Goal: Task Accomplishment & Management: Manage account settings

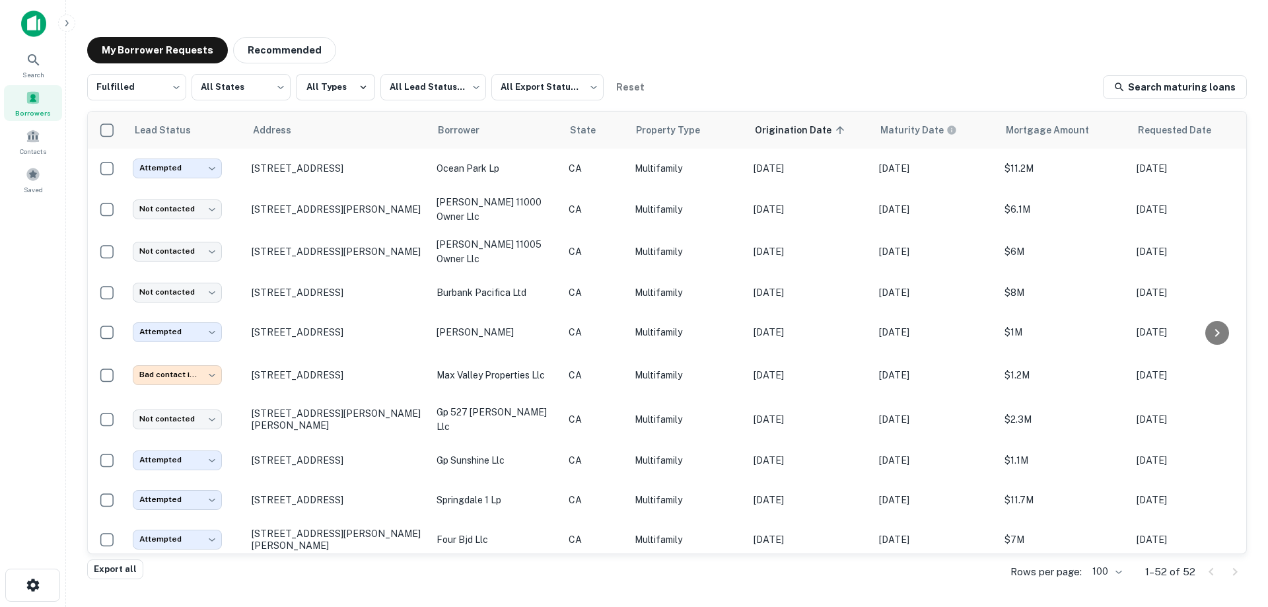
scroll to position [660, 0]
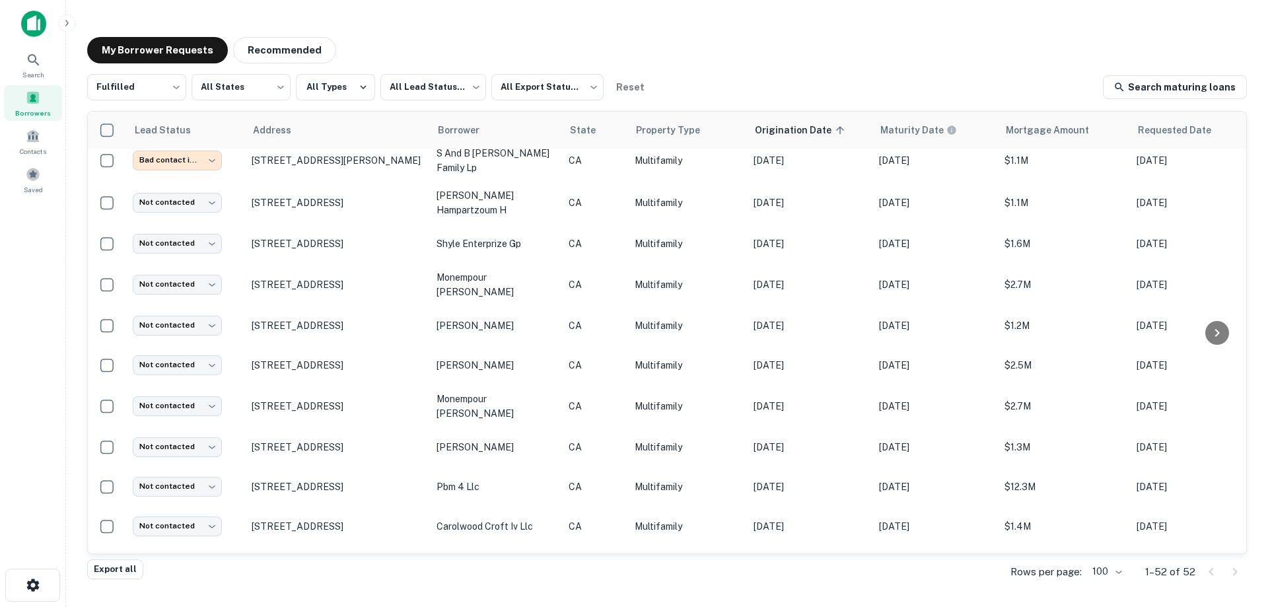
click at [54, 291] on div "Search Borrowers Contacts Saved" at bounding box center [32, 283] width 65 height 566
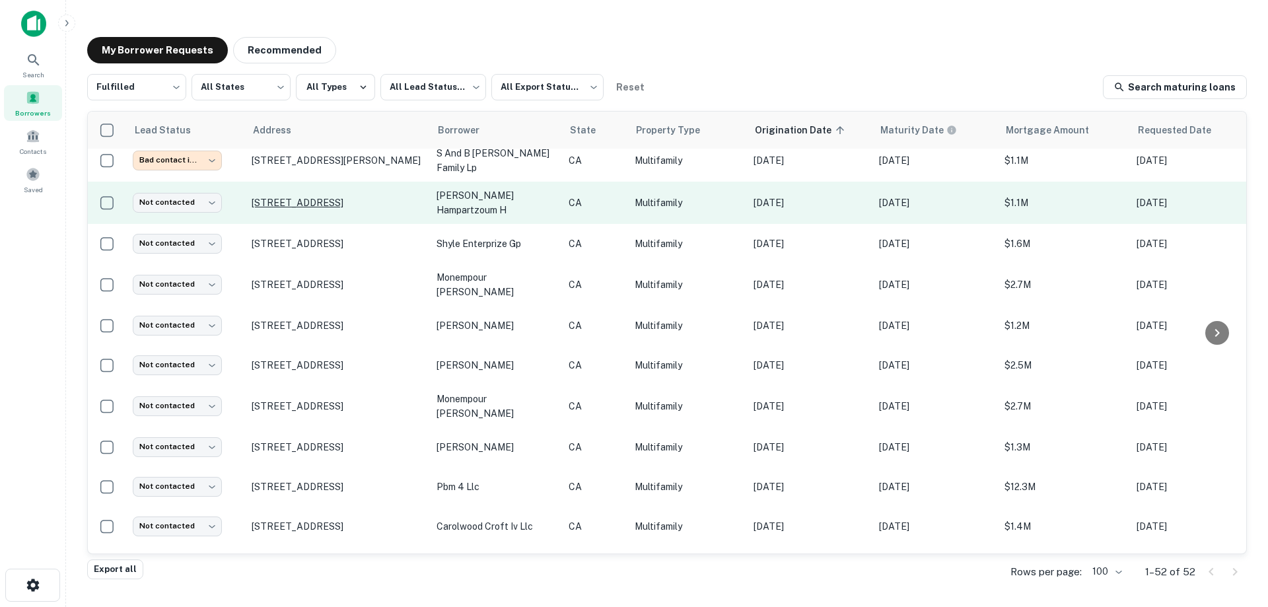
click at [331, 197] on p "[STREET_ADDRESS]" at bounding box center [338, 203] width 172 height 12
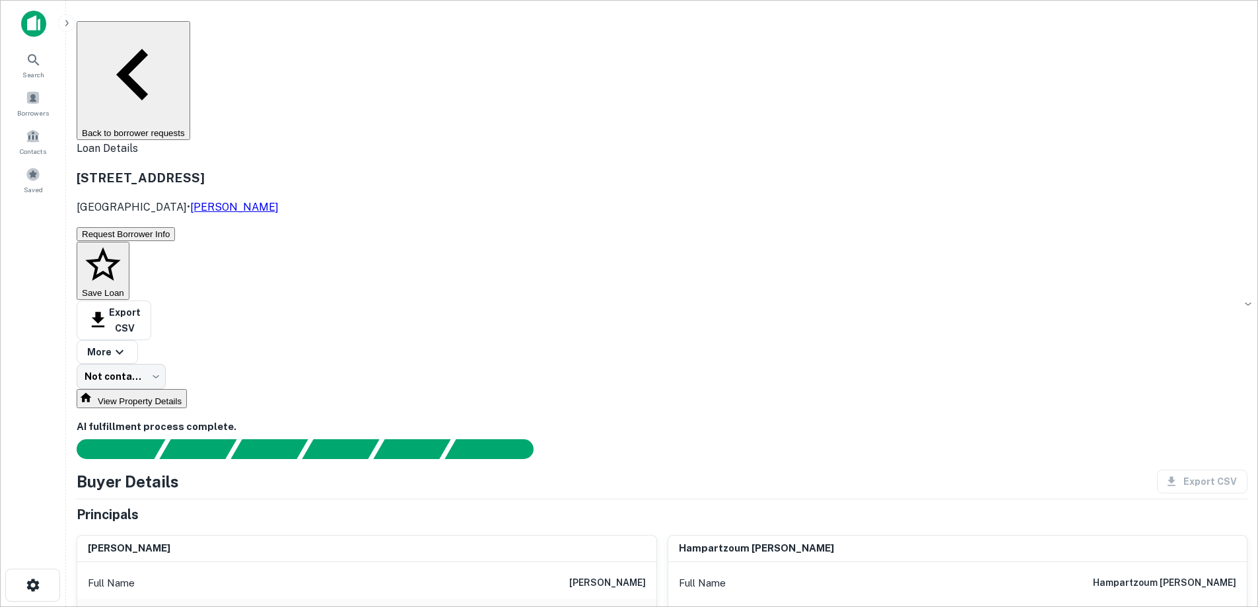
click at [190, 32] on button "Back to borrower requests" at bounding box center [134, 80] width 114 height 119
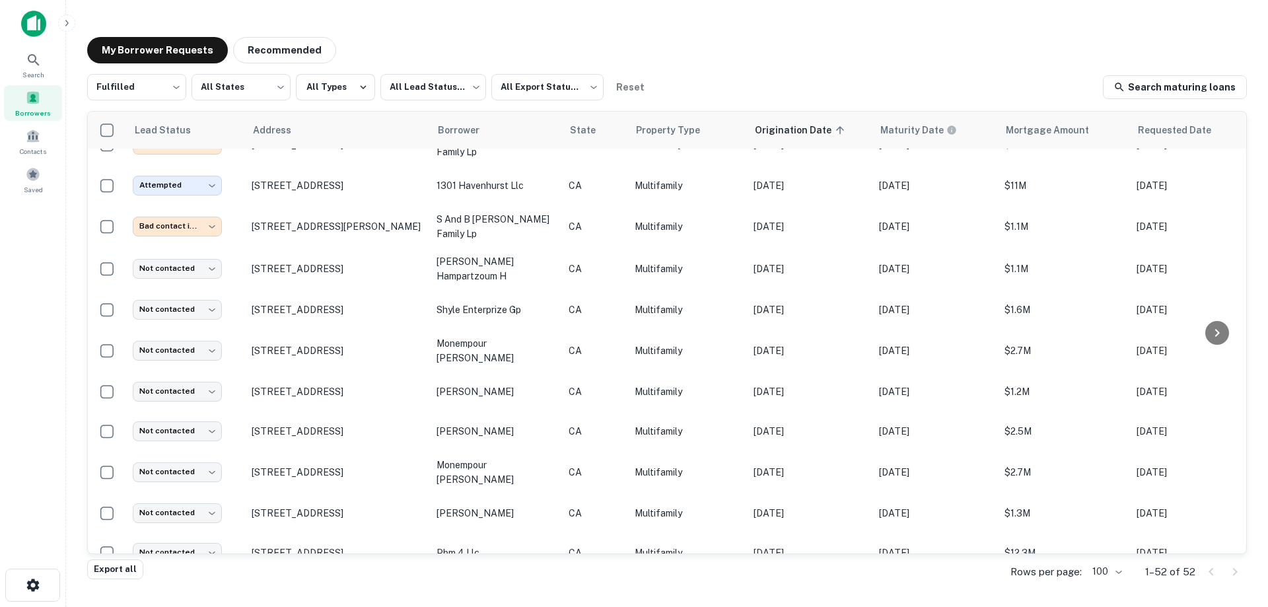
scroll to position [660, 0]
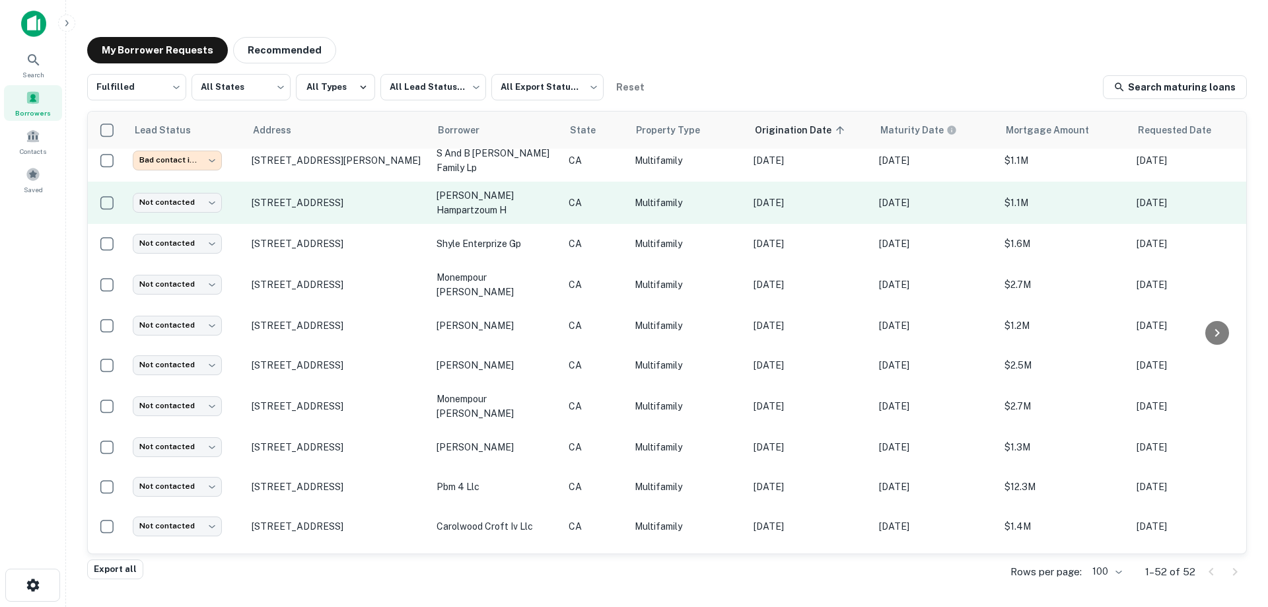
click at [484, 184] on td "[PERSON_NAME] hampartzoum h" at bounding box center [496, 203] width 132 height 42
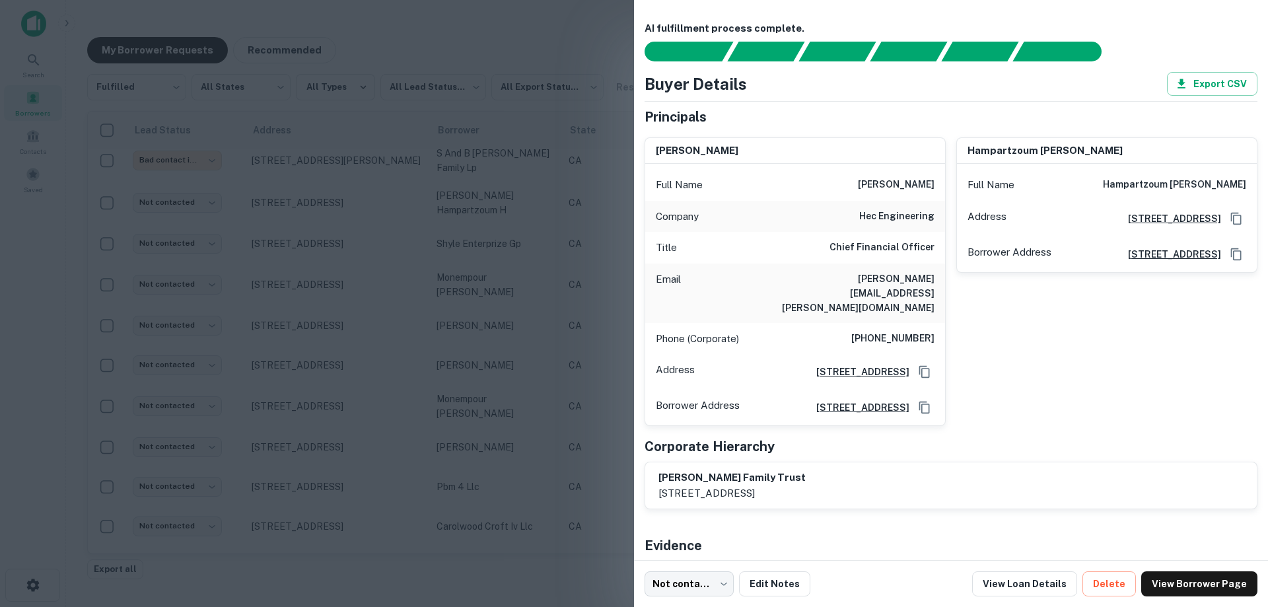
click at [1003, 370] on div "hampartzoum [PERSON_NAME] Full Name hampartzoum [PERSON_NAME] Address [STREET_A…" at bounding box center [1102, 277] width 312 height 300
click at [518, 238] on div at bounding box center [634, 303] width 1268 height 607
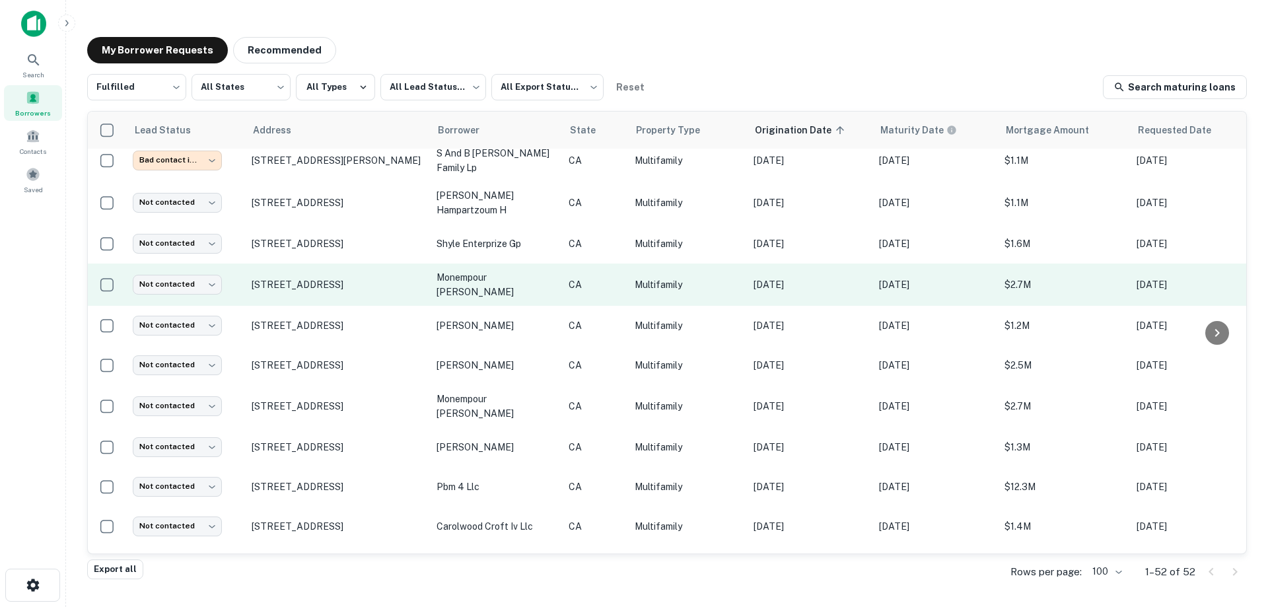
click at [588, 277] on p "CA" at bounding box center [595, 284] width 53 height 15
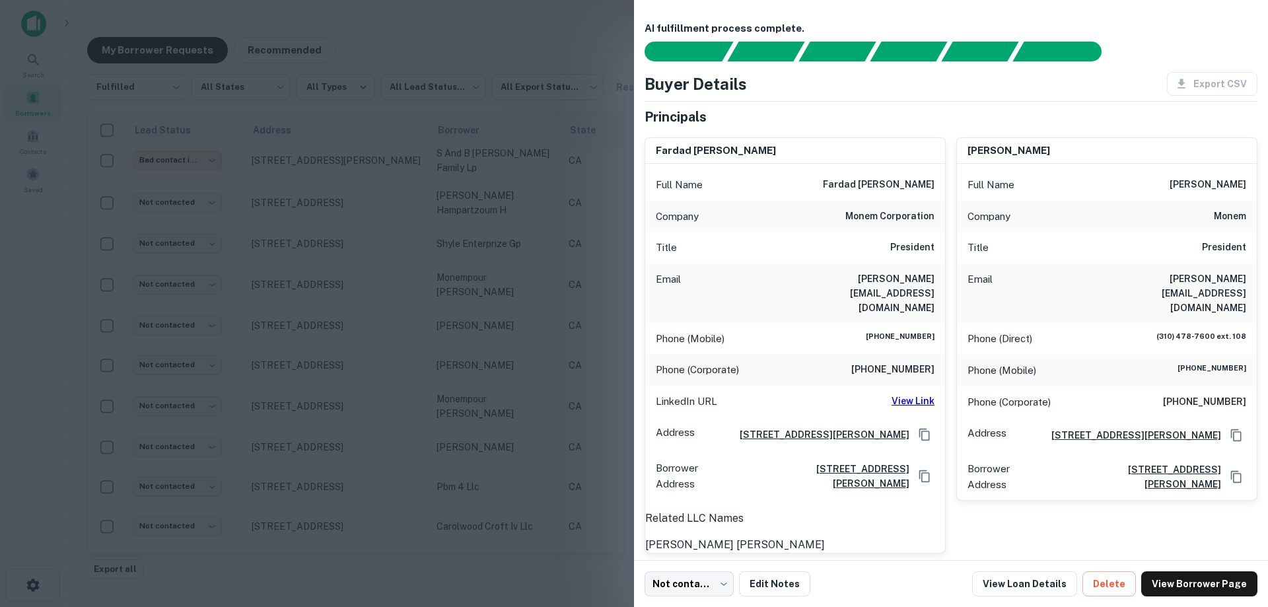
click at [563, 260] on div at bounding box center [634, 303] width 1268 height 607
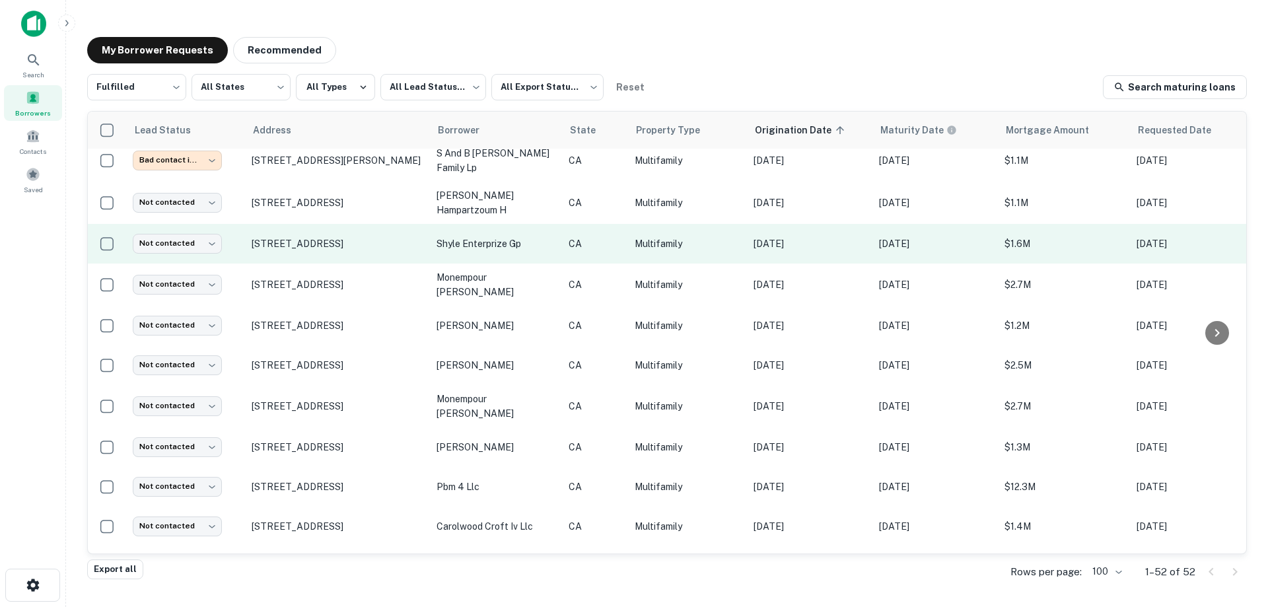
click at [543, 236] on p "shyle enterprize gp" at bounding box center [496, 243] width 119 height 15
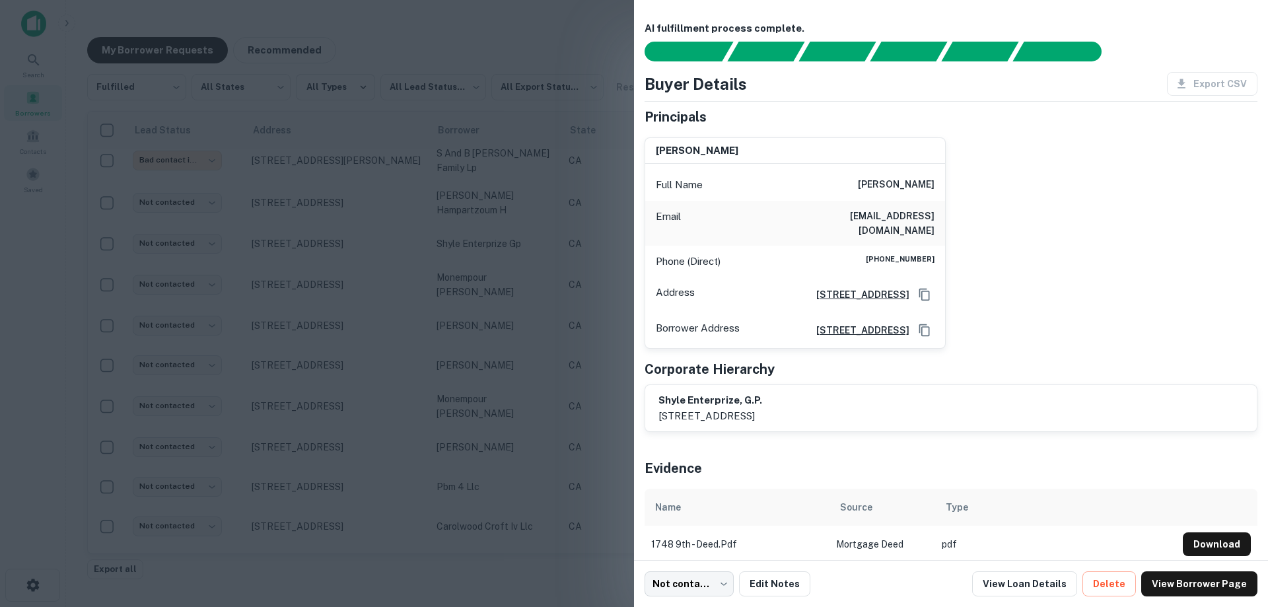
click at [511, 242] on div at bounding box center [634, 303] width 1268 height 607
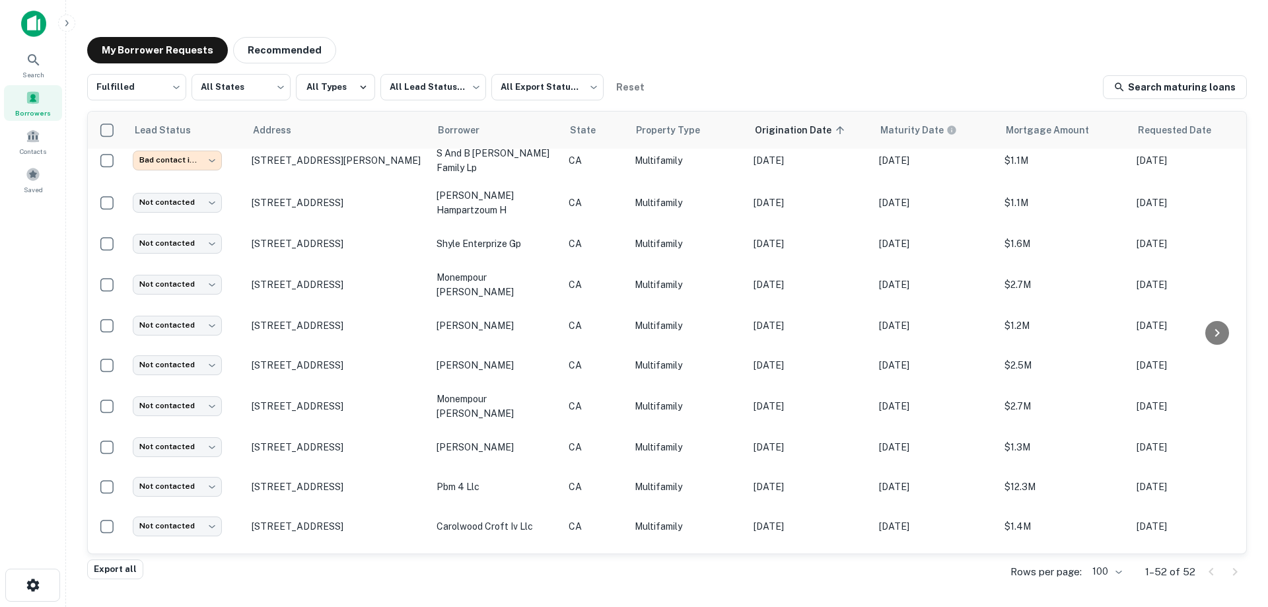
click at [495, 30] on div "My Borrower Requests Recommended Fulfilled ********* ​ All States *** ​ All Typ…" at bounding box center [667, 299] width 1181 height 546
click at [586, 28] on div "My Borrower Requests Recommended Fulfilled ********* ​ All States *** ​ All Typ…" at bounding box center [667, 299] width 1181 height 546
click at [597, 29] on div "My Borrower Requests Recommended Fulfilled ********* ​ All States *** ​ All Typ…" at bounding box center [667, 299] width 1181 height 546
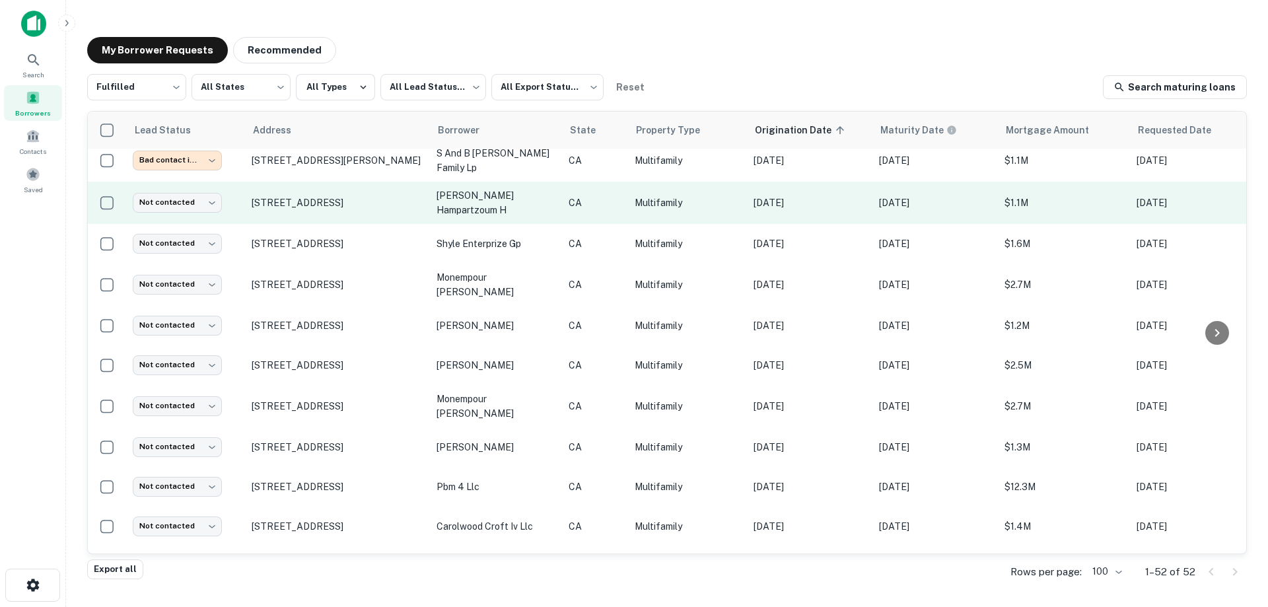
click at [516, 196] on p "[PERSON_NAME] hampartzoum h" at bounding box center [496, 202] width 119 height 29
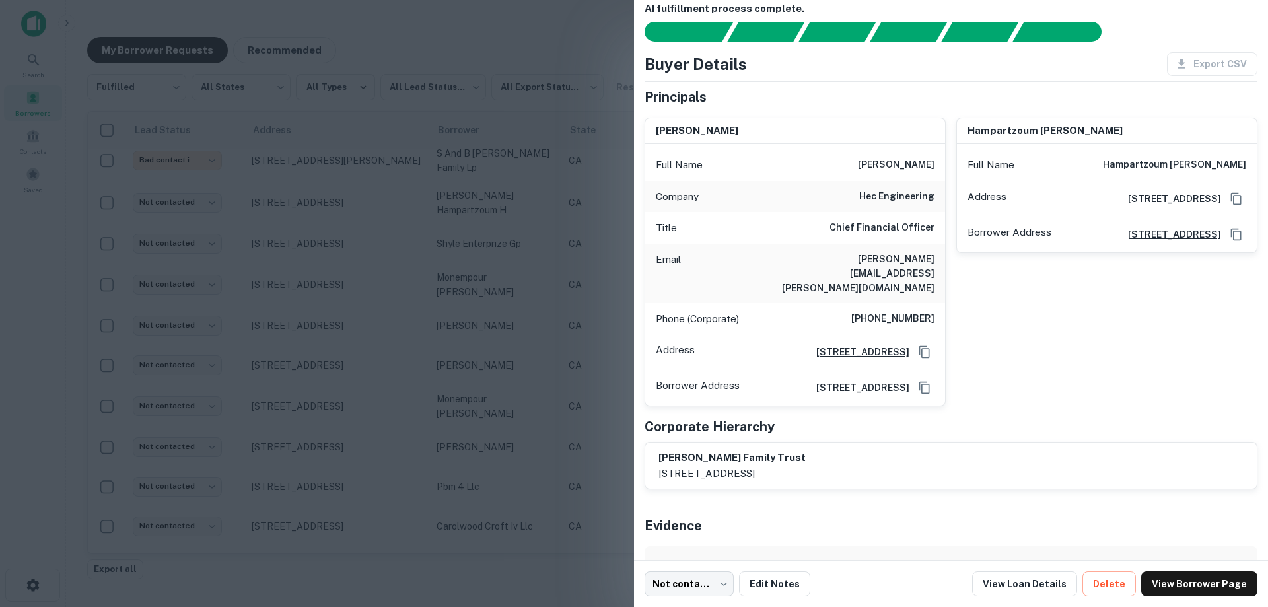
scroll to position [0, 0]
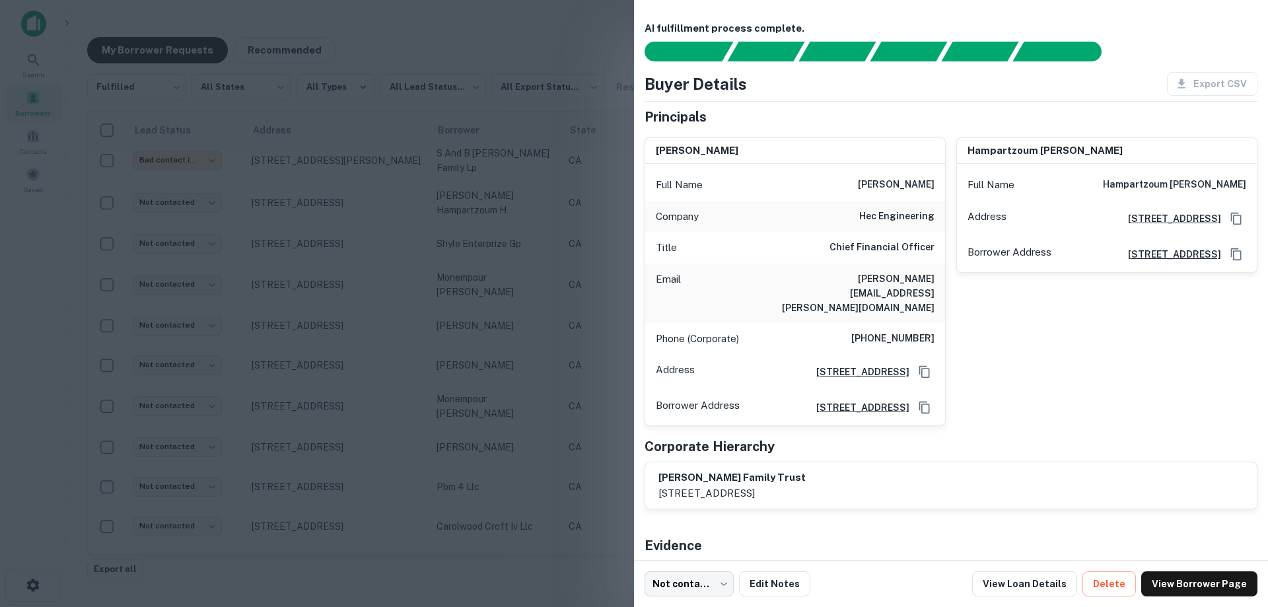
click at [518, 267] on div at bounding box center [634, 303] width 1268 height 607
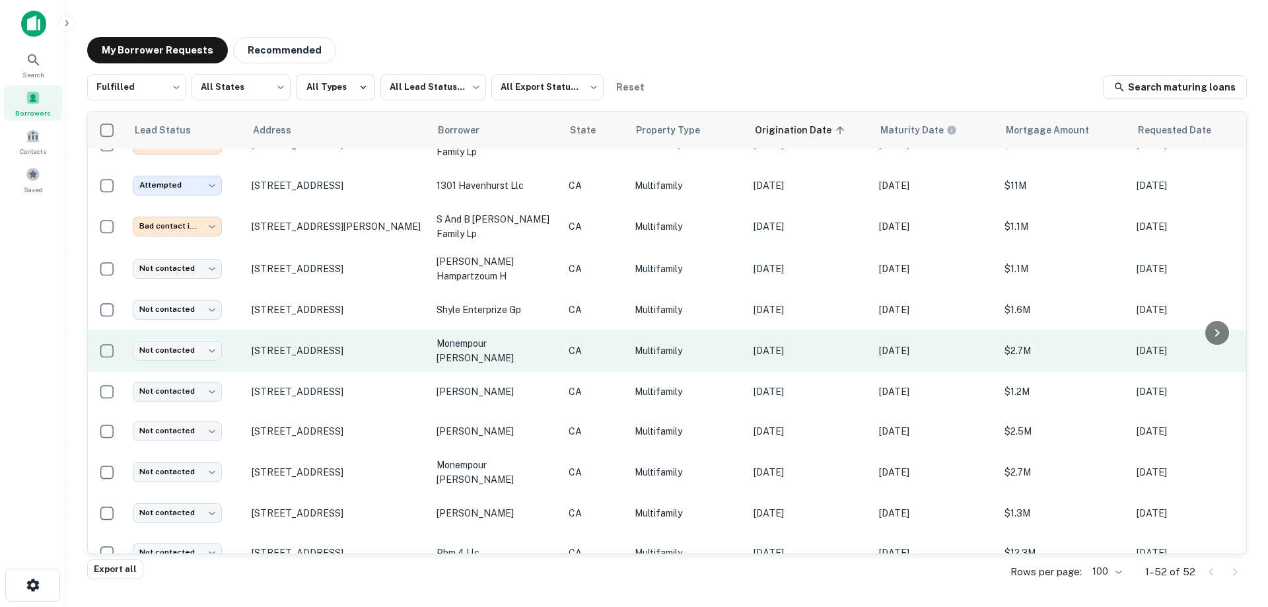
scroll to position [660, 0]
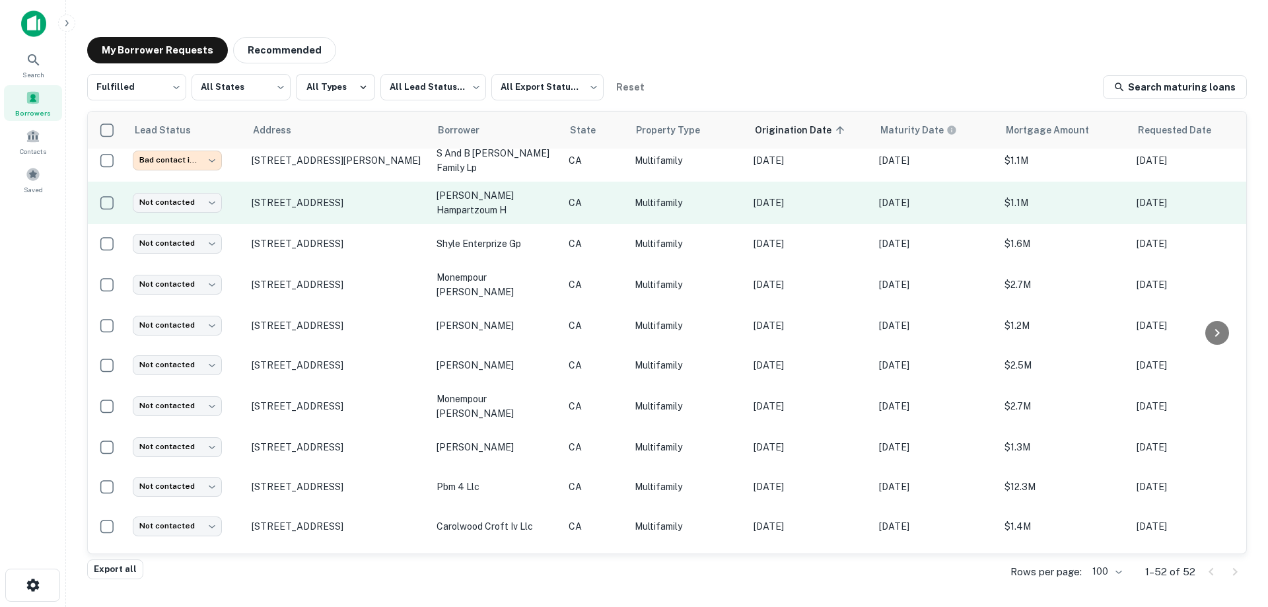
click at [550, 190] on p "[PERSON_NAME] hampartzoum h" at bounding box center [496, 202] width 119 height 29
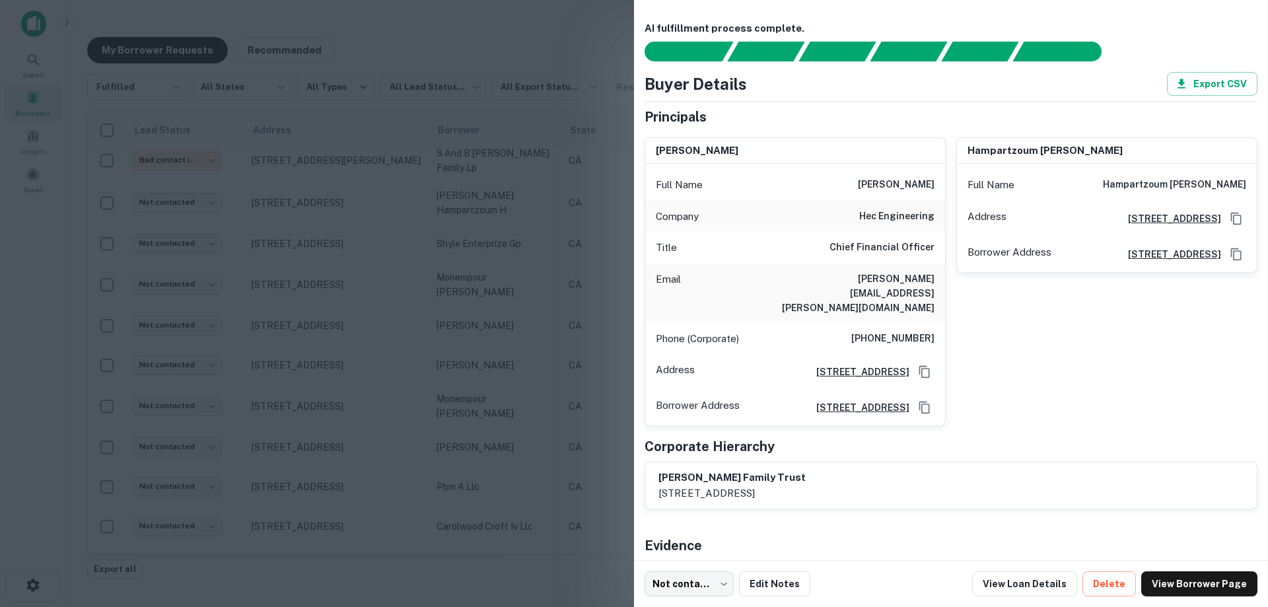
click at [556, 201] on div at bounding box center [634, 303] width 1268 height 607
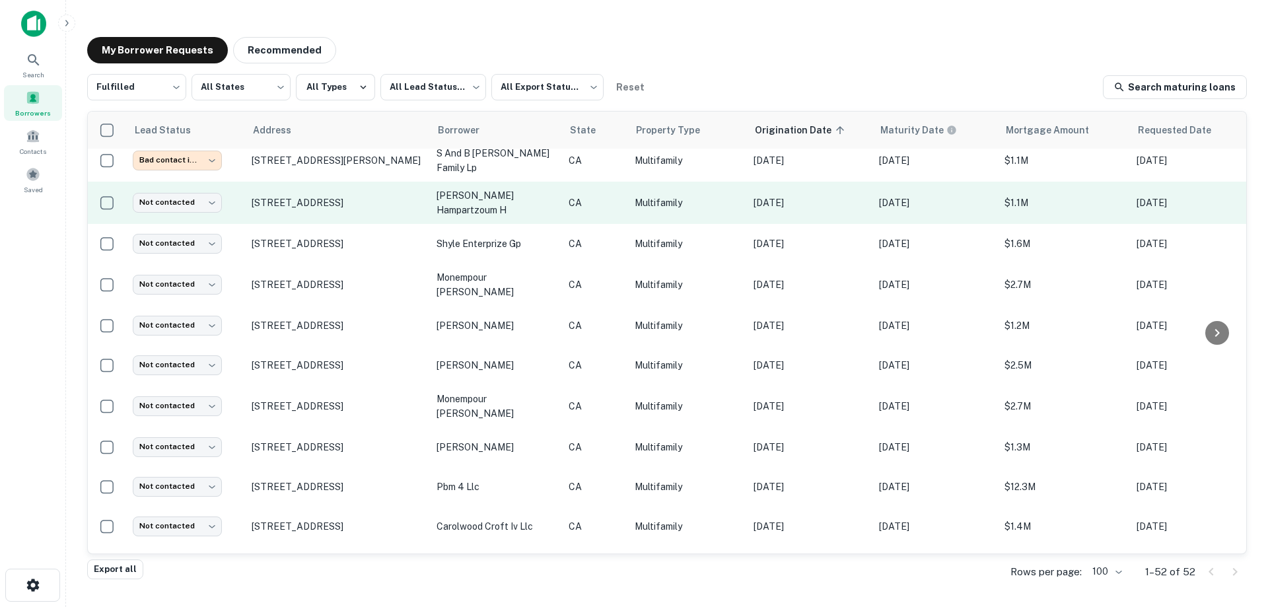
click at [477, 192] on p "[PERSON_NAME] hampartzoum h" at bounding box center [496, 202] width 119 height 29
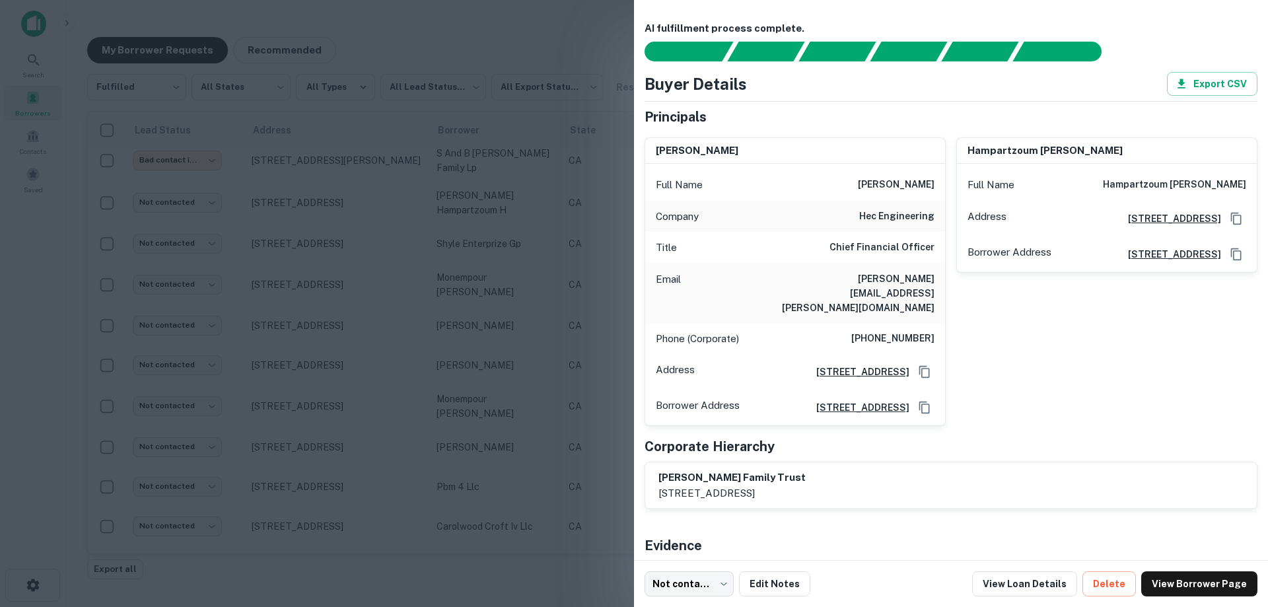
click at [520, 229] on div at bounding box center [634, 303] width 1268 height 607
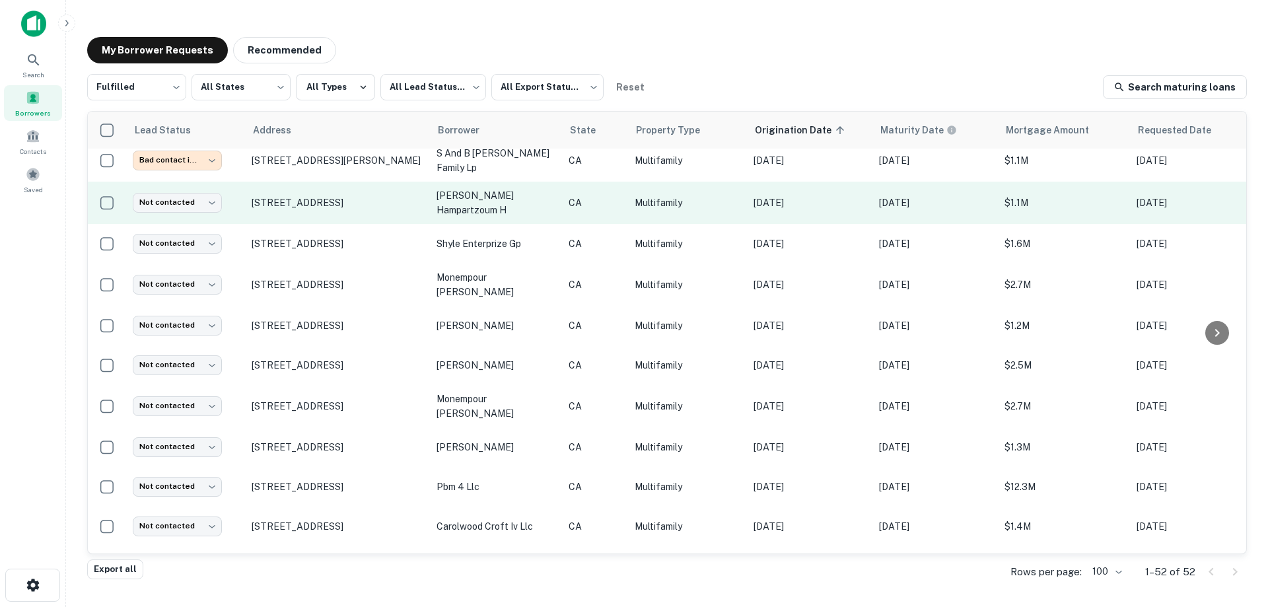
click at [186, 183] on td "Not contacted **** ​" at bounding box center [185, 203] width 119 height 42
click at [185, 188] on body "Search Borrowers Contacts Saved My Borrower Requests Recommended Fulfilled ****…" at bounding box center [634, 303] width 1268 height 607
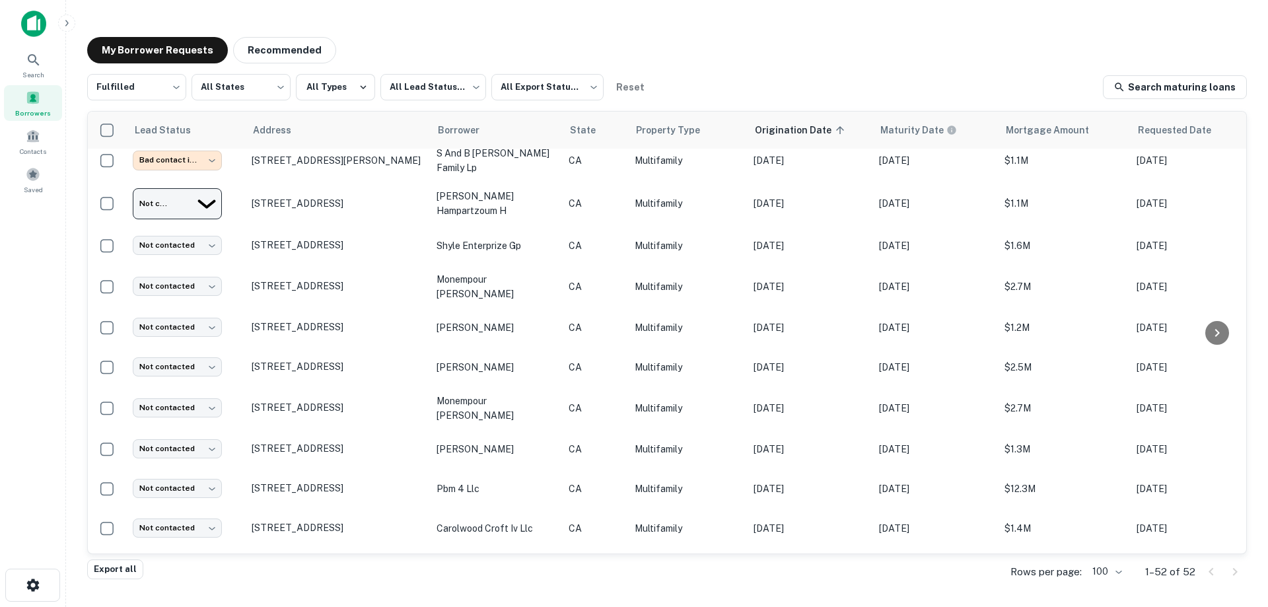
type input "*********"
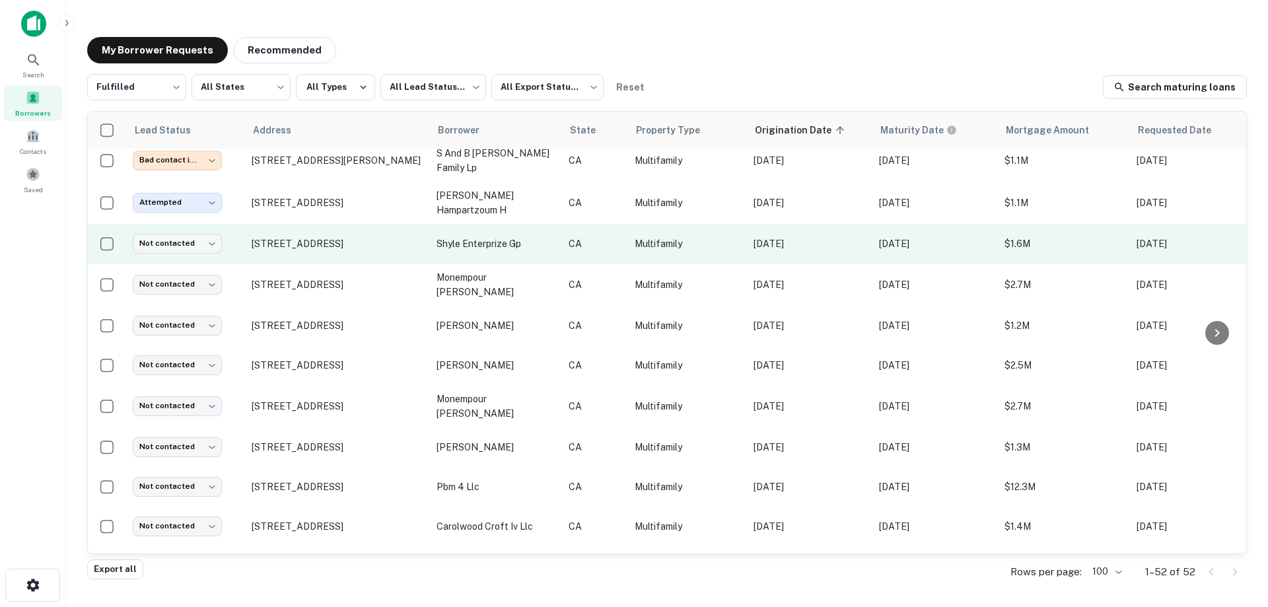
click at [541, 236] on p "shyle enterprize gp" at bounding box center [496, 243] width 119 height 15
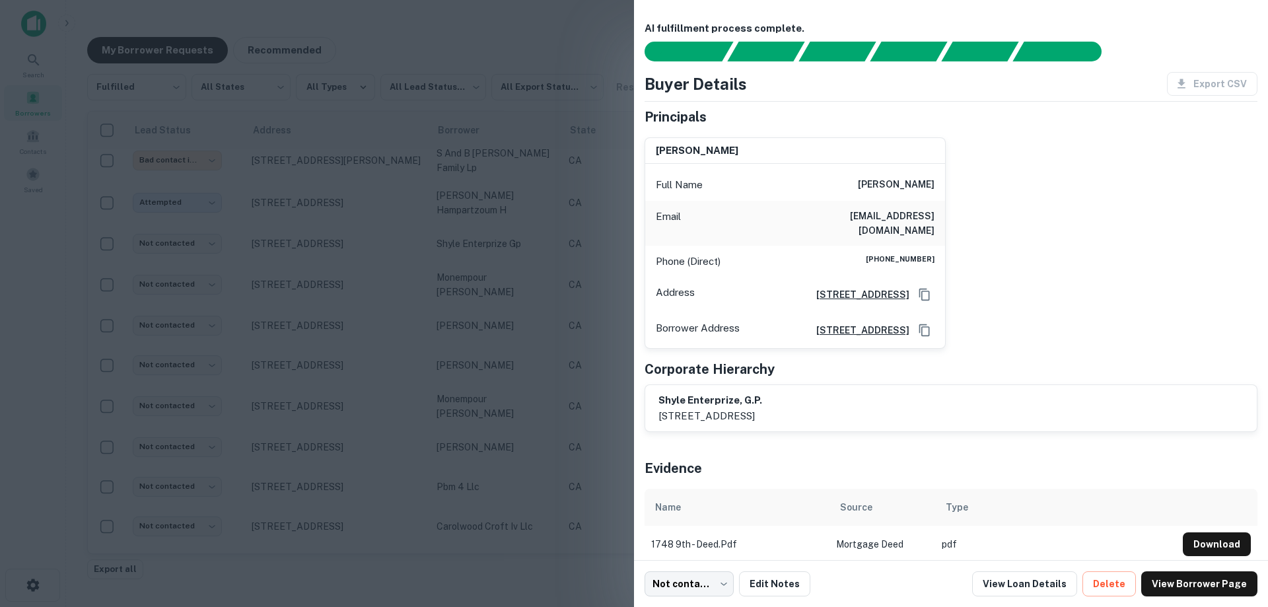
click at [756, 202] on div "Email [EMAIL_ADDRESS][DOMAIN_NAME]" at bounding box center [795, 223] width 300 height 45
click at [507, 233] on div at bounding box center [634, 303] width 1268 height 607
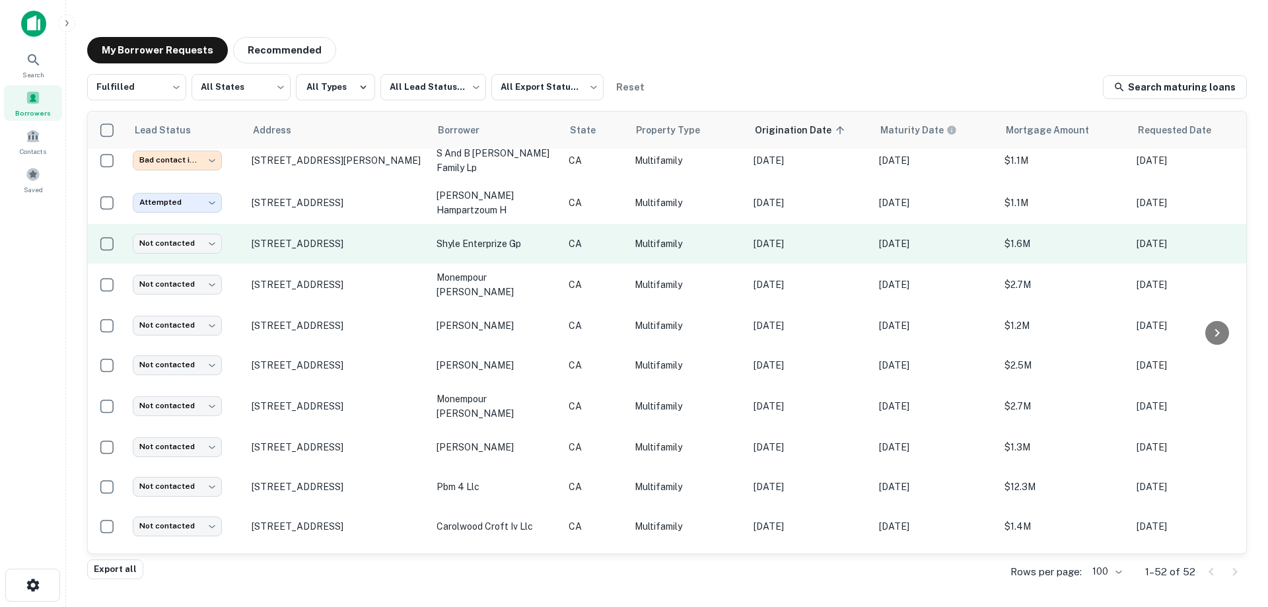
click at [501, 236] on p "shyle enterprize gp" at bounding box center [496, 243] width 119 height 15
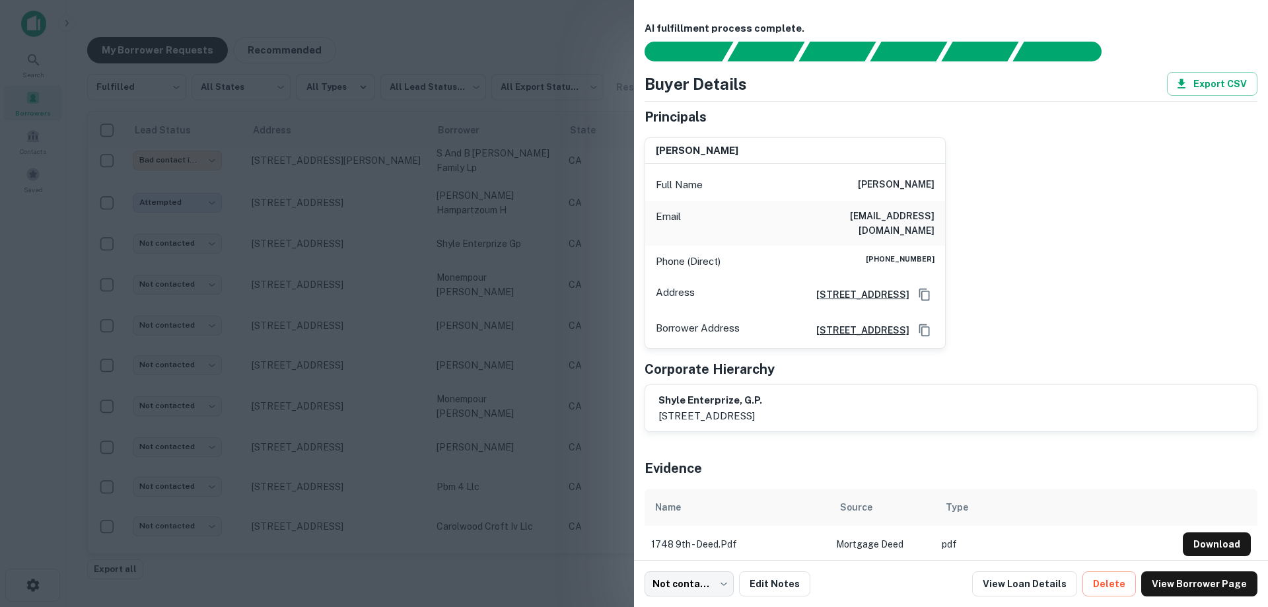
drag, startPoint x: 765, startPoint y: 160, endPoint x: 766, endPoint y: 153, distance: 7.4
click at [765, 160] on div "[PERSON_NAME]" at bounding box center [795, 151] width 300 height 26
click at [779, 147] on div "[PERSON_NAME]" at bounding box center [795, 151] width 300 height 26
